Goal: Book appointment/travel/reservation

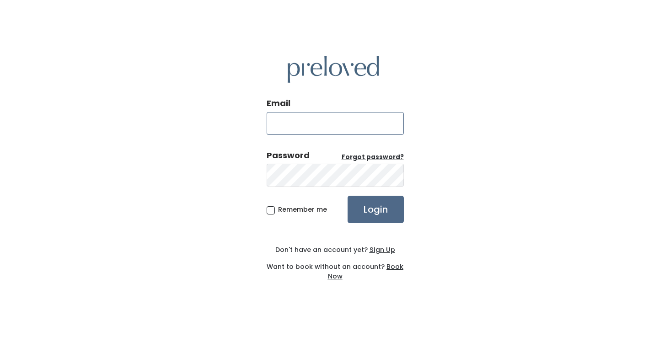
type input "emgill88@gmail.com"
click at [375, 209] on input "Login" at bounding box center [376, 209] width 56 height 27
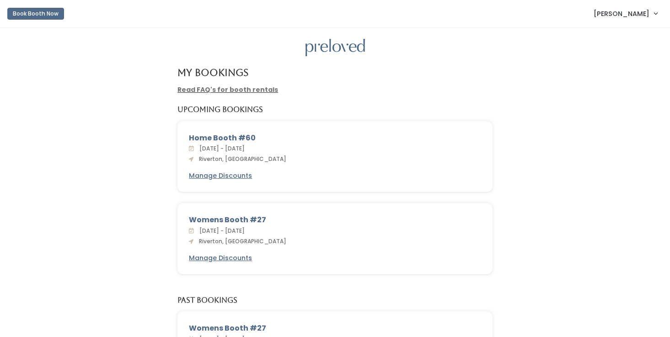
click at [47, 13] on button "Book Booth Now" at bounding box center [35, 14] width 57 height 12
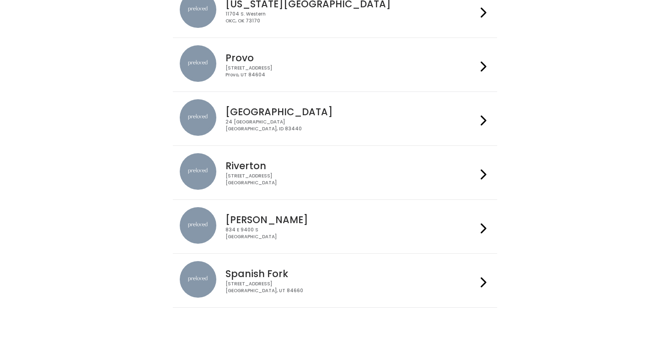
scroll to position [325, 0]
click at [480, 175] on div at bounding box center [483, 172] width 13 height 39
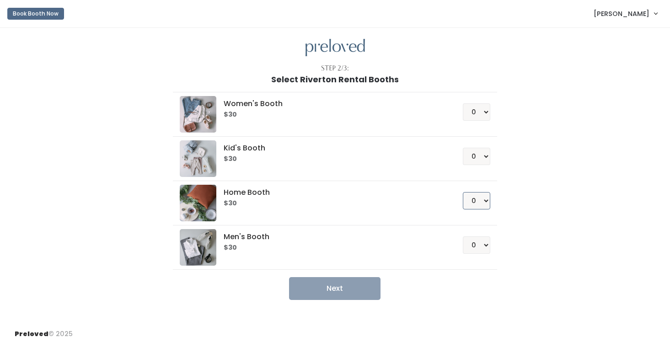
select select "1"
click at [339, 286] on button "Next" at bounding box center [335, 288] width 92 height 23
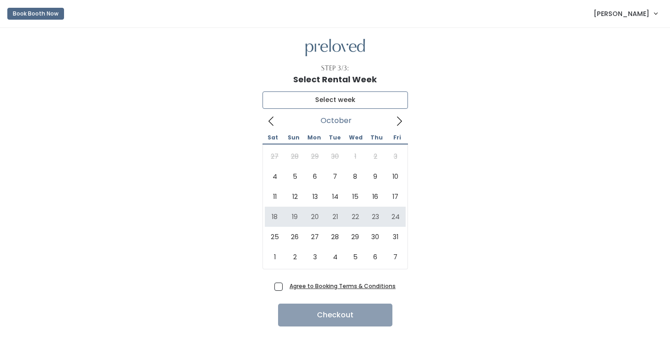
type input "[DATE] to [DATE]"
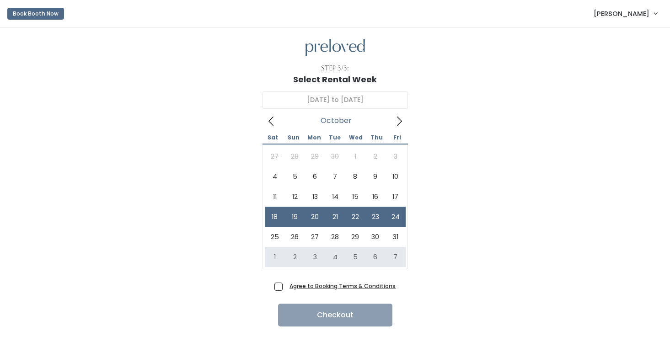
click at [286, 287] on span "Agree to Booking Terms & Conditions" at bounding box center [341, 285] width 110 height 9
click at [286, 287] on input "Agree to Booking Terms & Conditions" at bounding box center [289, 284] width 6 height 6
checkbox input "true"
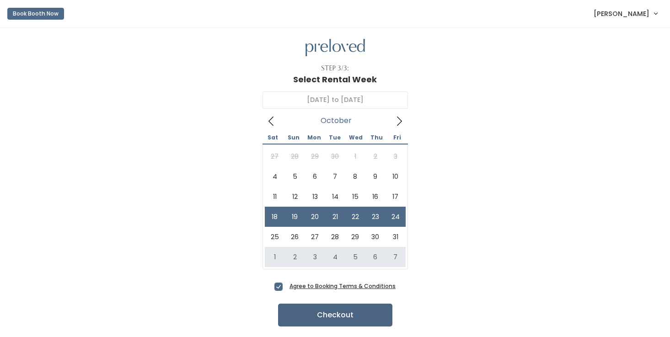
click at [334, 315] on button "Checkout" at bounding box center [335, 315] width 114 height 23
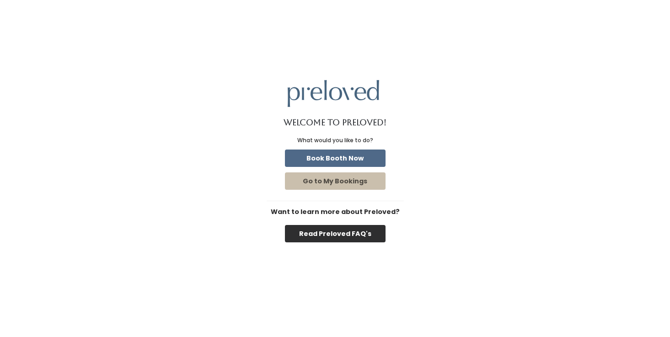
click at [343, 235] on button "Read Preloved FAQ's" at bounding box center [335, 233] width 101 height 17
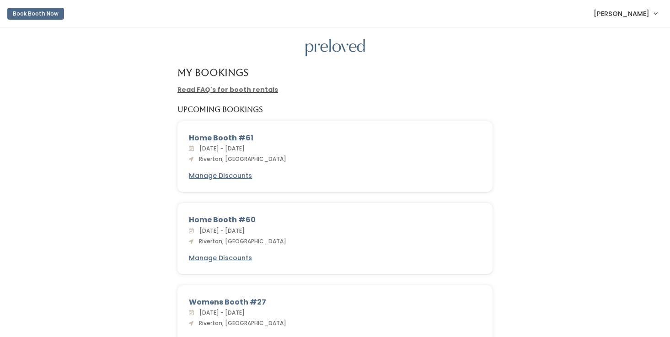
click at [50, 13] on button "Book Booth Now" at bounding box center [35, 14] width 57 height 12
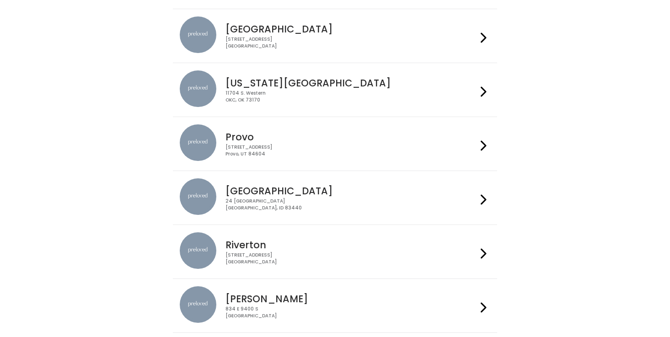
scroll to position [246, 0]
click at [481, 256] on icon at bounding box center [484, 252] width 6 height 13
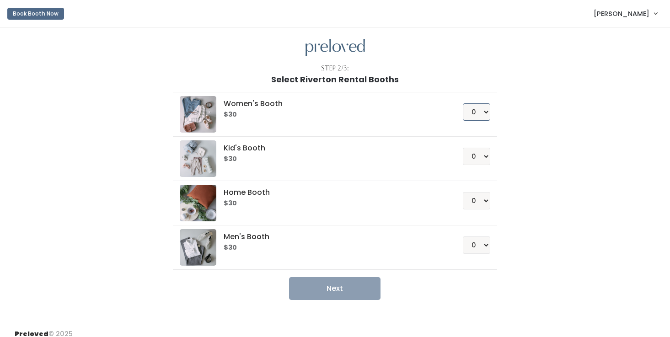
select select "1"
click at [349, 288] on button "Next" at bounding box center [335, 288] width 92 height 23
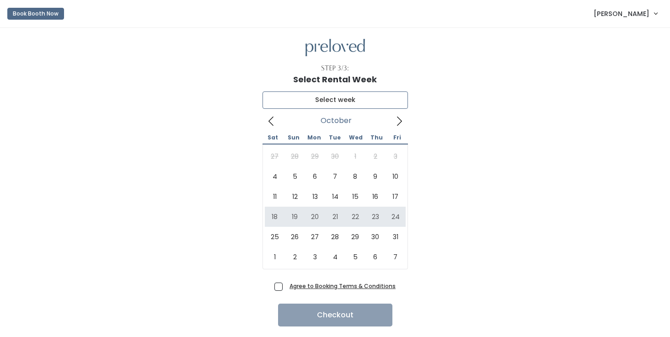
type input "[DATE] to [DATE]"
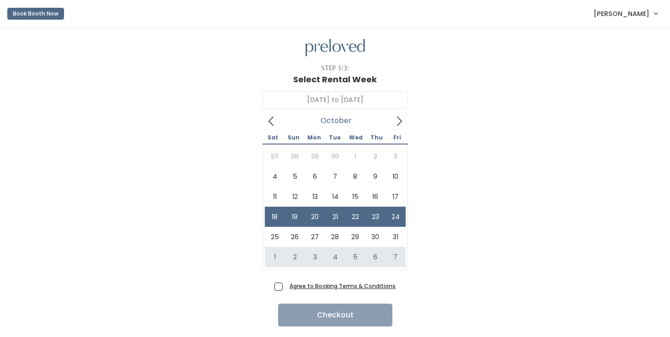
click at [286, 286] on span "Agree to Booking Terms & Conditions" at bounding box center [341, 285] width 110 height 9
click at [286, 286] on input "Agree to Booking Terms & Conditions" at bounding box center [289, 284] width 6 height 6
checkbox input "true"
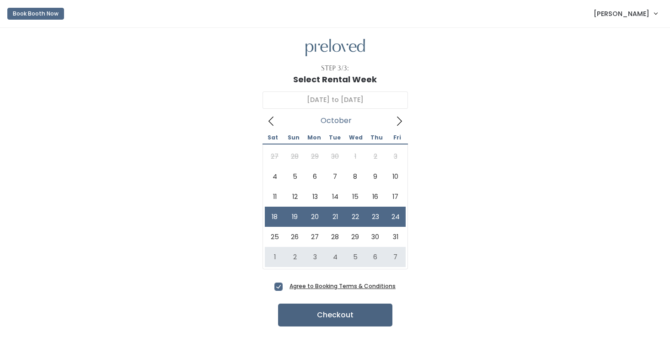
click at [334, 313] on button "Checkout" at bounding box center [335, 315] width 114 height 23
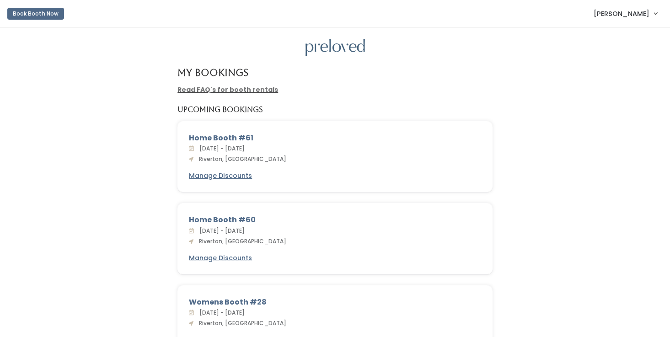
click at [654, 14] on link "[PERSON_NAME]" at bounding box center [626, 14] width 82 height 20
click at [618, 80] on button "Logout" at bounding box center [625, 77] width 82 height 16
